Goal: Book appointment/travel/reservation

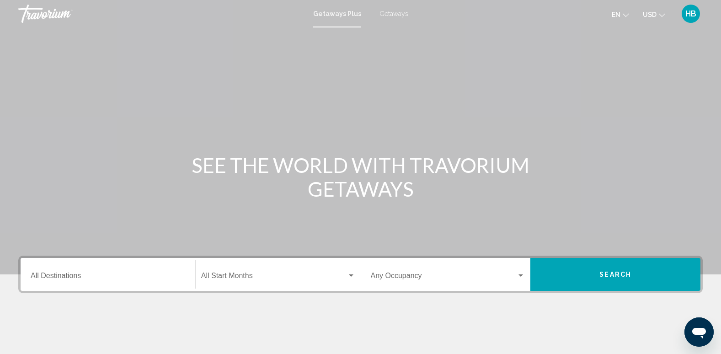
click at [103, 278] on input "Destination All Destinations" at bounding box center [108, 277] width 155 height 8
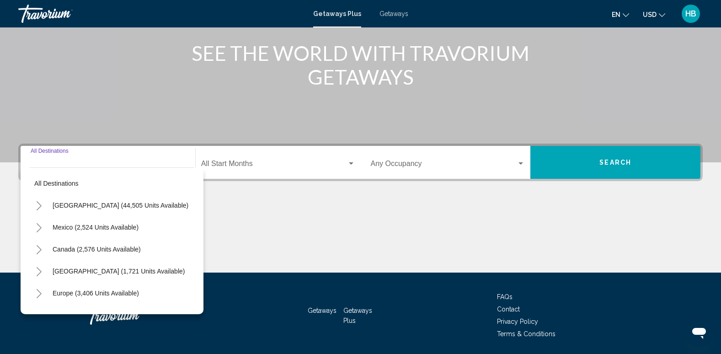
scroll to position [143, 0]
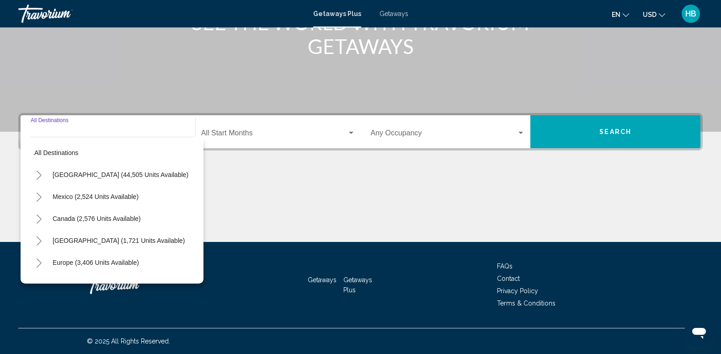
click at [36, 196] on icon "Toggle Mexico (2,524 units available)" at bounding box center [39, 196] width 7 height 9
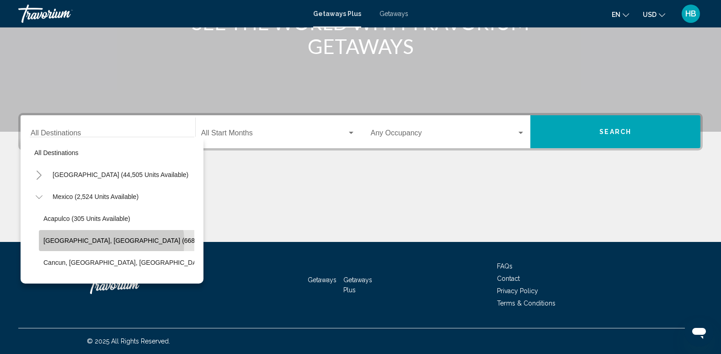
click at [101, 242] on span "[GEOGRAPHIC_DATA], [GEOGRAPHIC_DATA] (668 units available)" at bounding box center [141, 240] width 197 height 7
type input "**********"
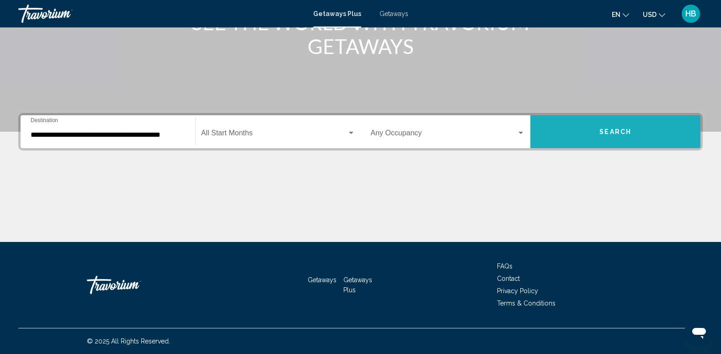
click at [615, 131] on span "Search" at bounding box center [615, 131] width 32 height 7
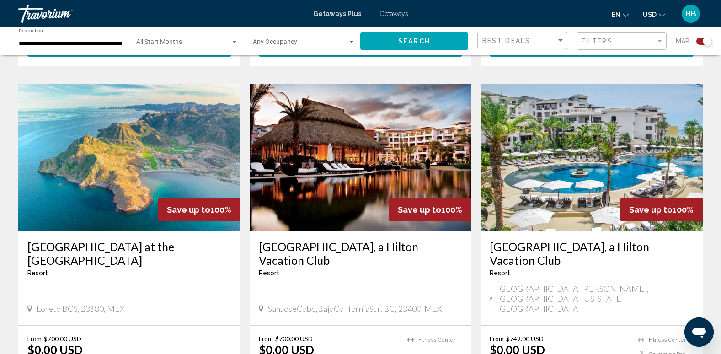
scroll to position [654, 0]
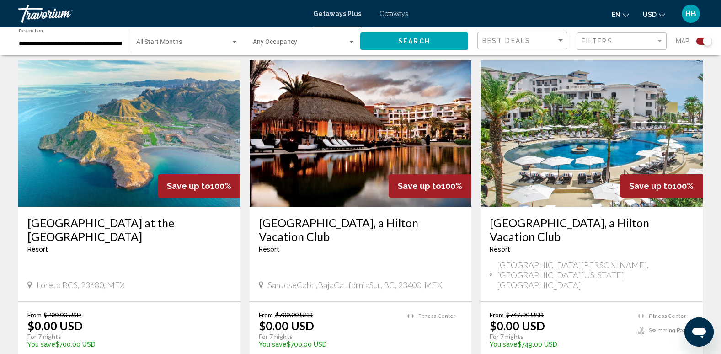
click at [582, 113] on img "Main content" at bounding box center [591, 133] width 222 height 146
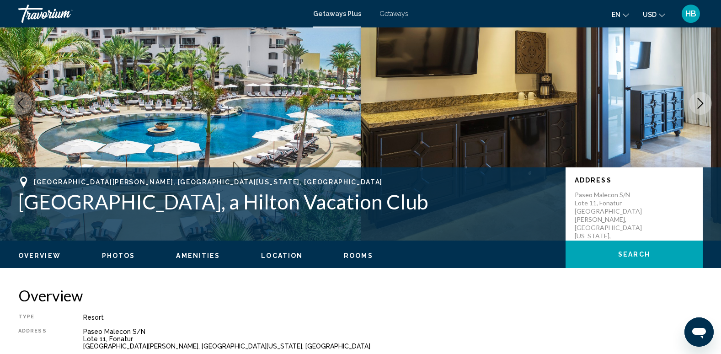
scroll to position [61, 0]
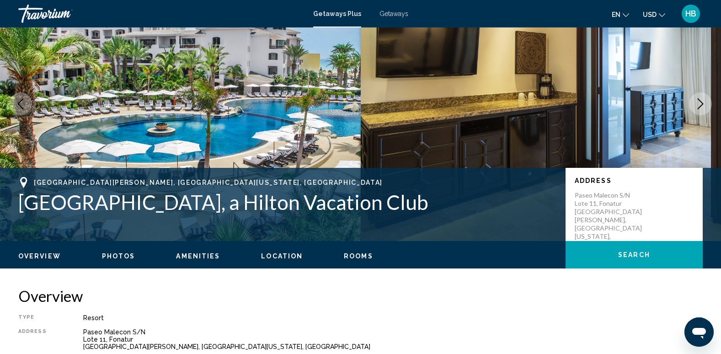
click at [388, 16] on span "Getaways" at bounding box center [393, 13] width 29 height 7
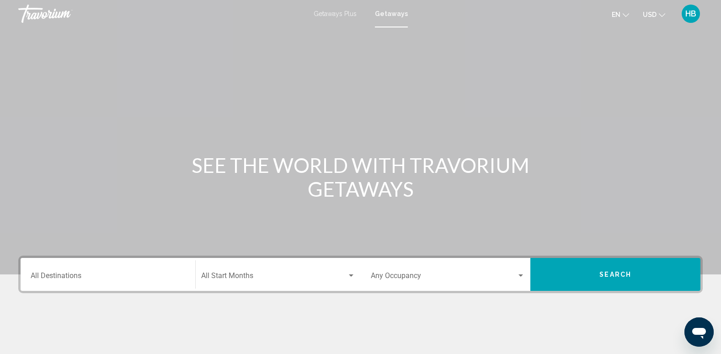
click at [70, 269] on div "Destination All Destinations" at bounding box center [108, 274] width 155 height 29
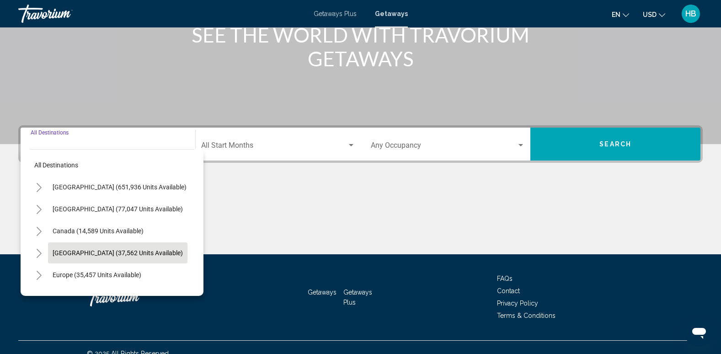
scroll to position [143, 0]
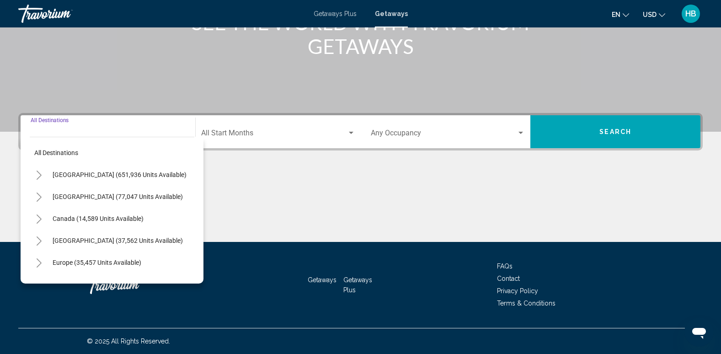
click at [39, 198] on icon "Toggle Mexico (77,047 units available)" at bounding box center [39, 196] width 7 height 9
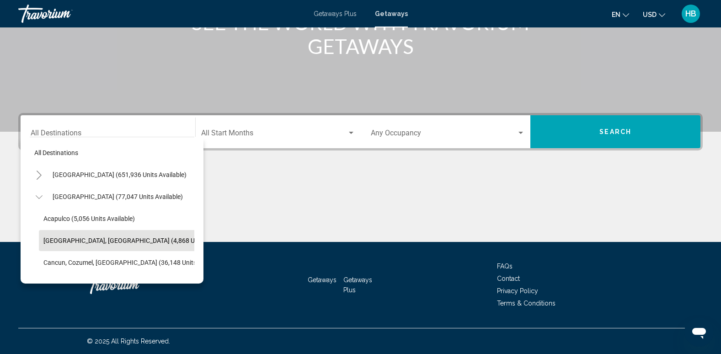
click at [125, 239] on span "[GEOGRAPHIC_DATA], [GEOGRAPHIC_DATA] (4,868 units available)" at bounding box center [138, 240] width 191 height 7
type input "**********"
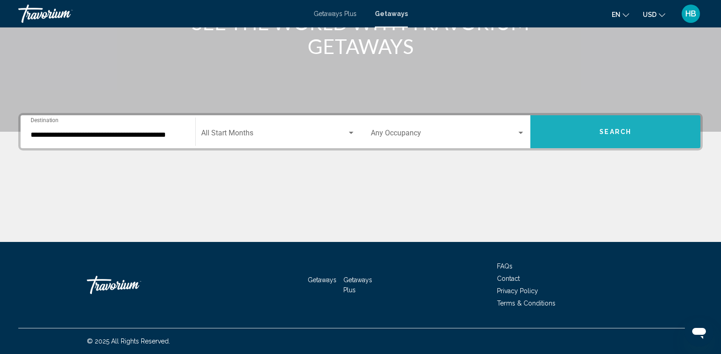
click at [617, 133] on span "Search" at bounding box center [615, 131] width 32 height 7
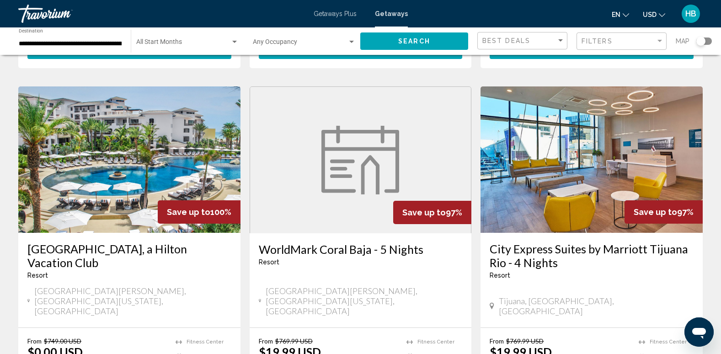
scroll to position [1046, 0]
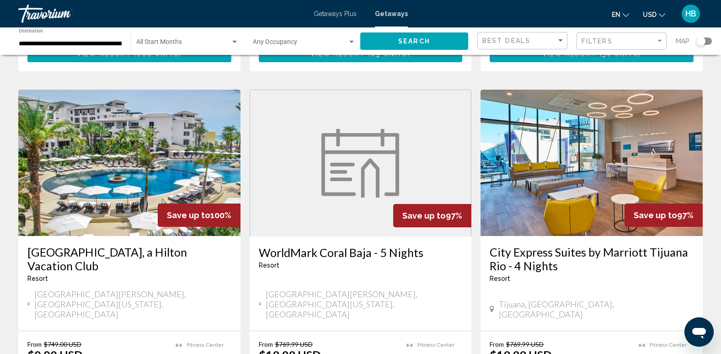
click at [142, 107] on img "Main content" at bounding box center [129, 163] width 222 height 146
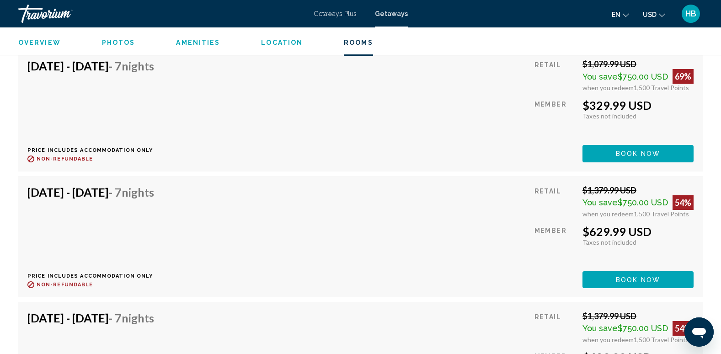
scroll to position [7779, 0]
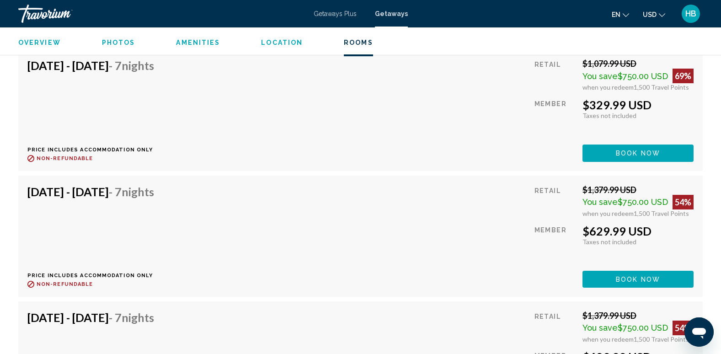
drag, startPoint x: 230, startPoint y: 139, endPoint x: 238, endPoint y: 131, distance: 11.3
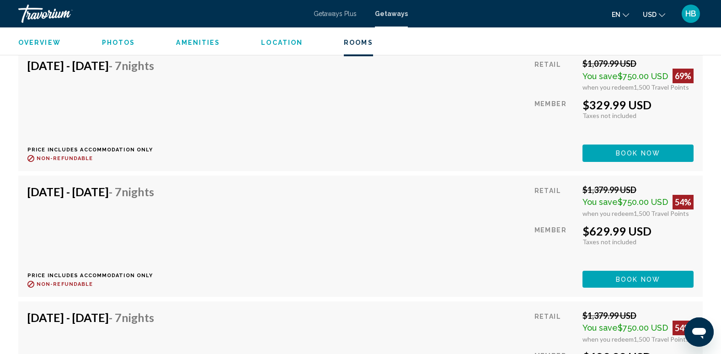
drag, startPoint x: 307, startPoint y: 152, endPoint x: 192, endPoint y: 92, distance: 129.2
